Goal: Navigation & Orientation: Go to known website

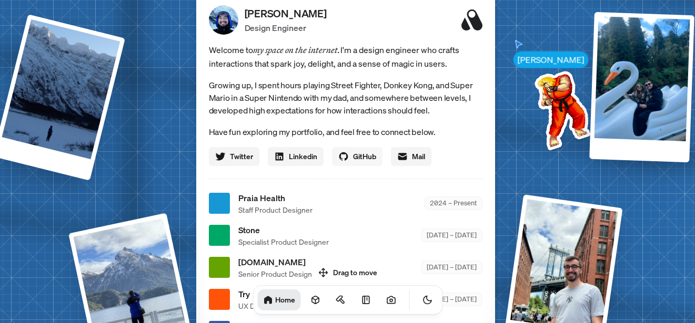
click at [355, 156] on span "GitHub" at bounding box center [364, 156] width 23 height 11
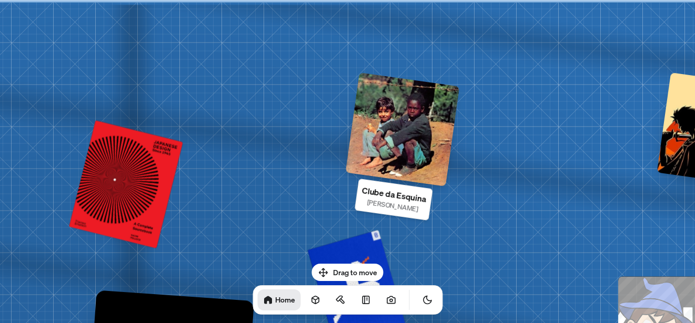
click at [421, 141] on div at bounding box center [402, 130] width 114 height 114
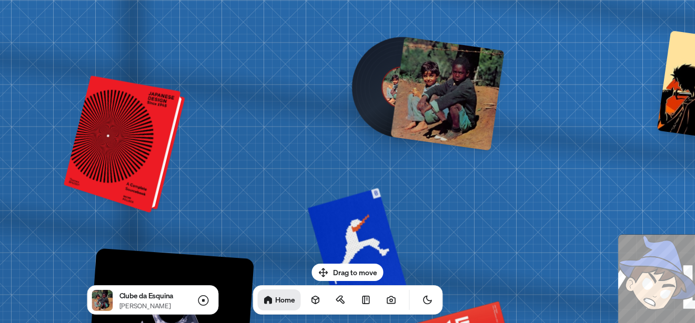
click at [149, 156] on div at bounding box center [129, 146] width 109 height 128
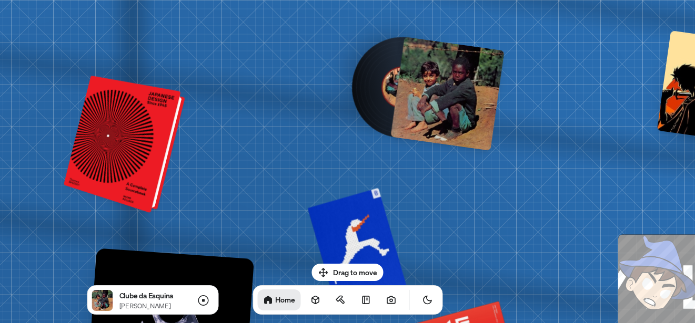
click at [143, 159] on div at bounding box center [129, 146] width 109 height 128
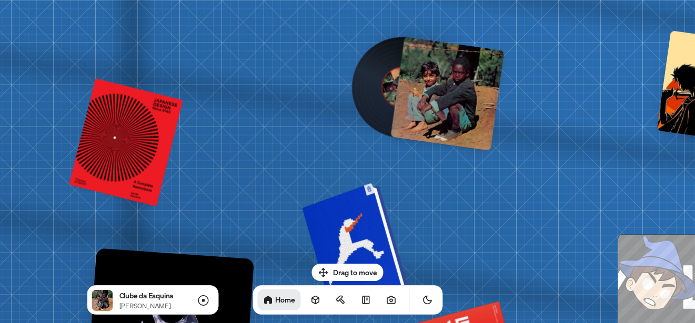
click at [373, 214] on div at bounding box center [361, 248] width 97 height 124
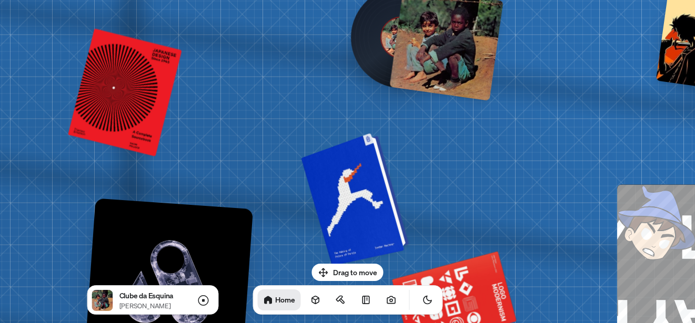
drag, startPoint x: 373, startPoint y: 206, endPoint x: 375, endPoint y: 115, distance: 91.5
click at [375, 136] on div at bounding box center [360, 198] width 97 height 124
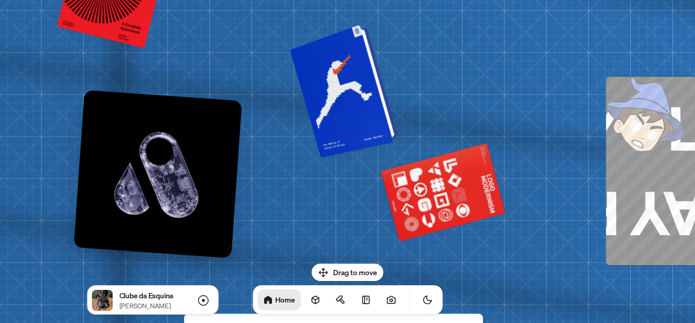
drag, startPoint x: 358, startPoint y: 179, endPoint x: 340, endPoint y: 104, distance: 77.3
click at [340, 104] on div at bounding box center [349, 89] width 97 height 124
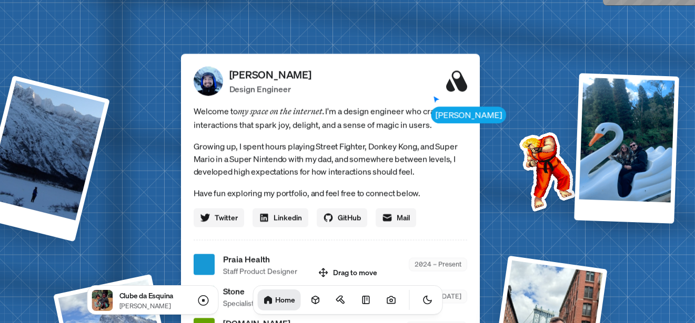
click at [465, 88] on icon at bounding box center [456, 80] width 21 height 21
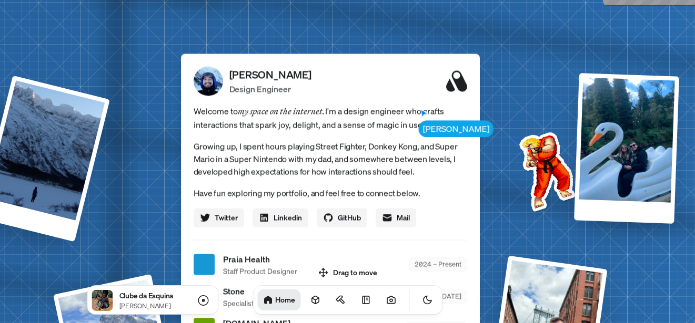
click at [630, 152] on div at bounding box center [626, 148] width 105 height 151
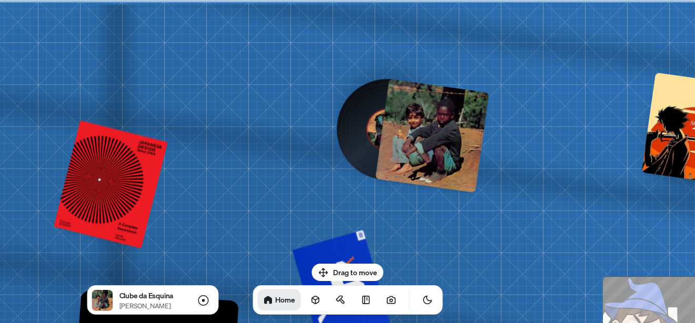
click at [426, 157] on div at bounding box center [432, 136] width 114 height 114
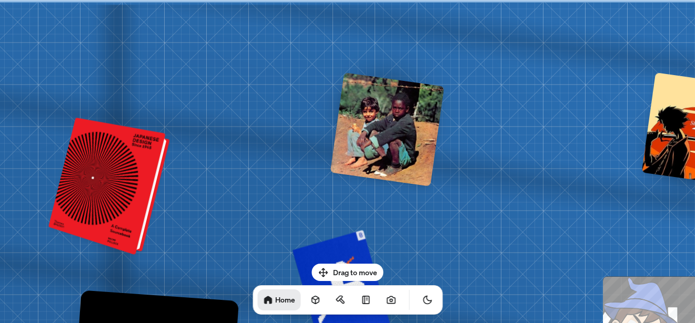
click at [127, 177] on div at bounding box center [114, 188] width 109 height 128
click at [126, 178] on div at bounding box center [114, 188] width 109 height 128
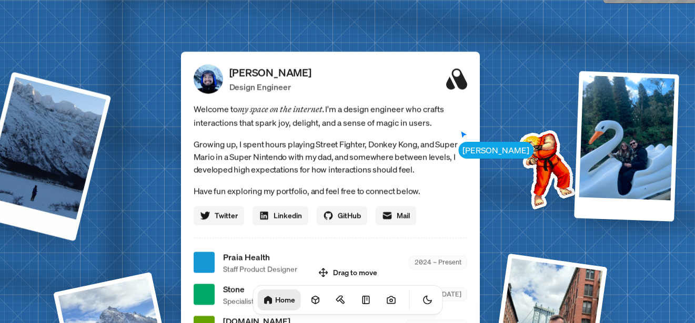
click at [48, 153] on div at bounding box center [43, 157] width 135 height 170
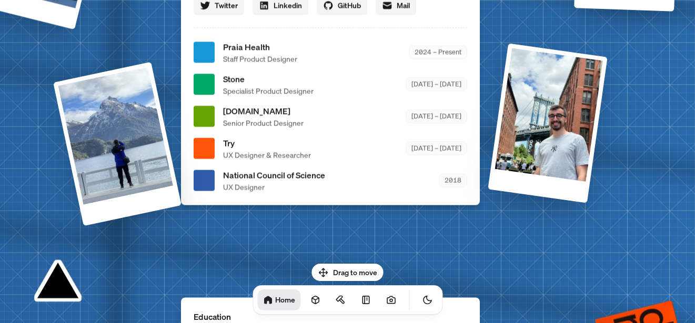
click at [530, 115] on div at bounding box center [546, 123] width 119 height 160
